Goal: Transaction & Acquisition: Obtain resource

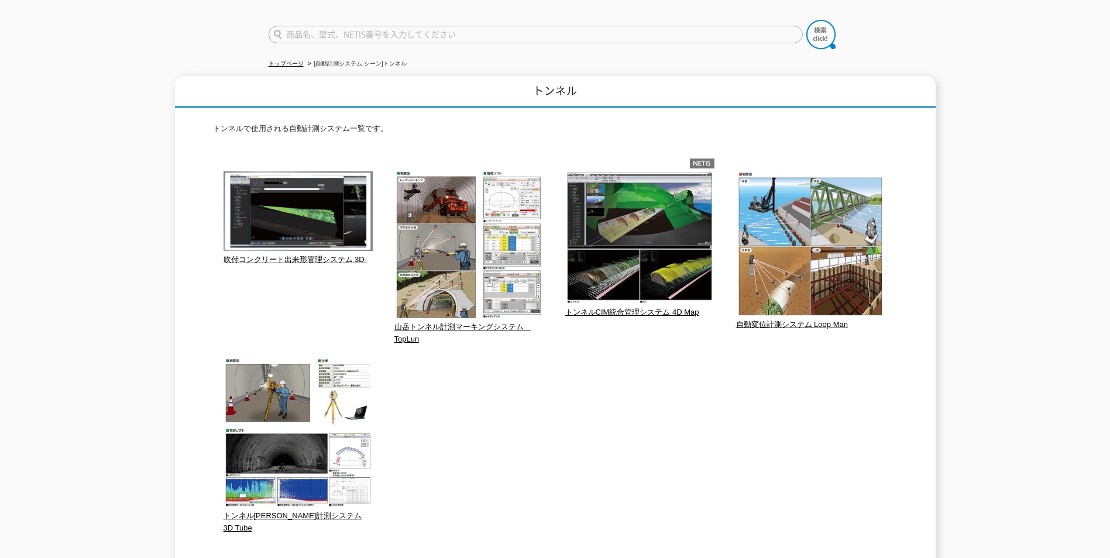
scroll to position [58, 0]
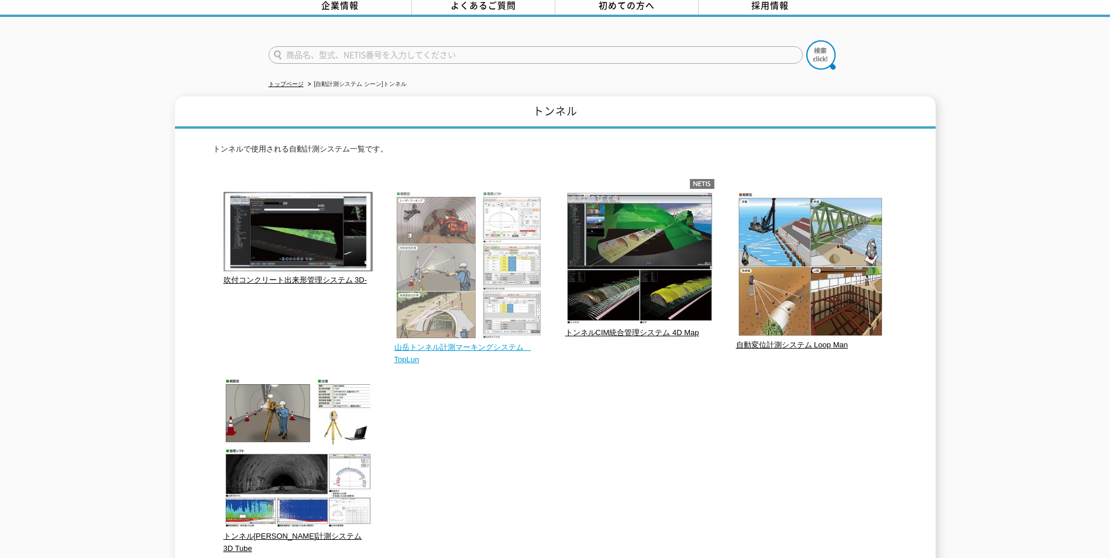
click at [418, 347] on span "山岳トンネル計測マーキングシステム　TopLun" at bounding box center [462, 353] width 137 height 21
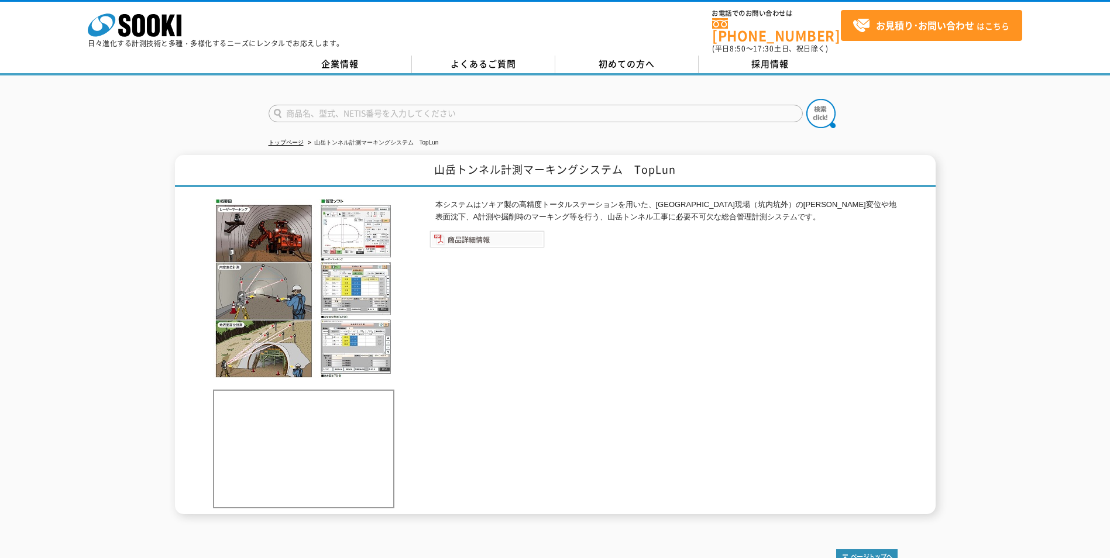
click at [503, 233] on img at bounding box center [486, 239] width 115 height 18
click at [456, 233] on img at bounding box center [486, 239] width 115 height 18
